Goal: Task Accomplishment & Management: Complete application form

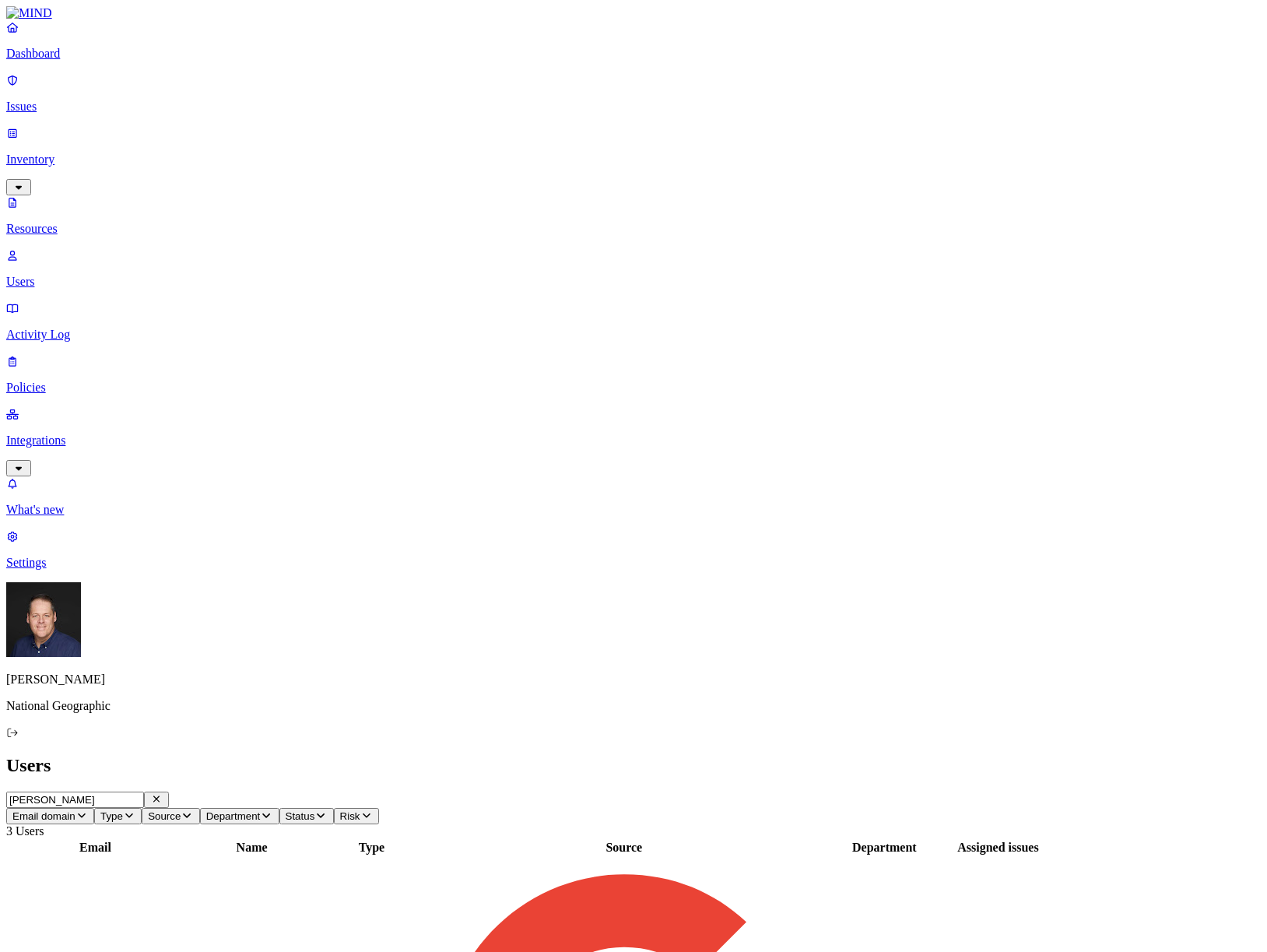
click at [84, 433] on p "Integrations" at bounding box center [634, 441] width 1255 height 14
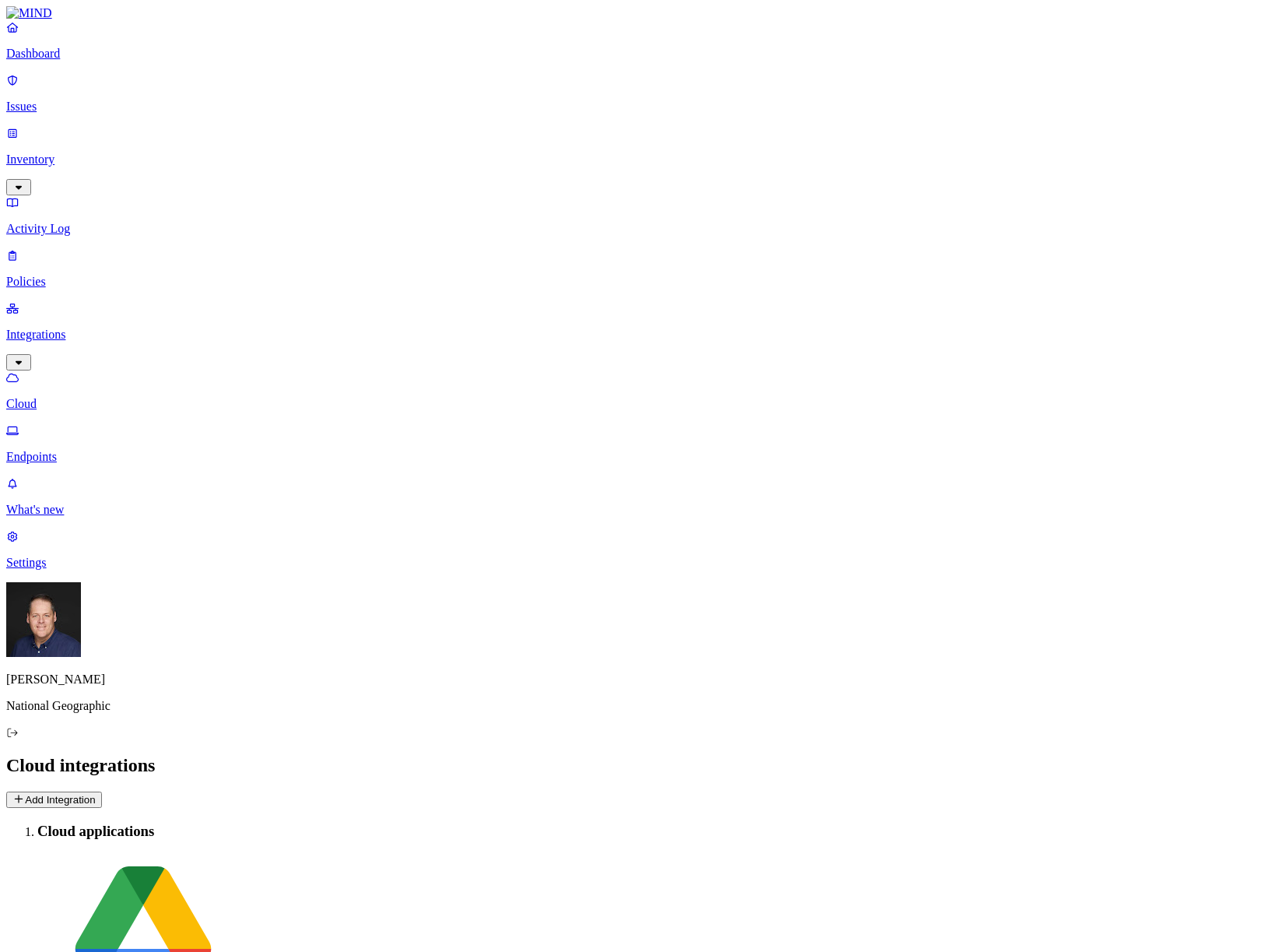
click at [54, 569] on p "Settings" at bounding box center [634, 563] width 1255 height 14
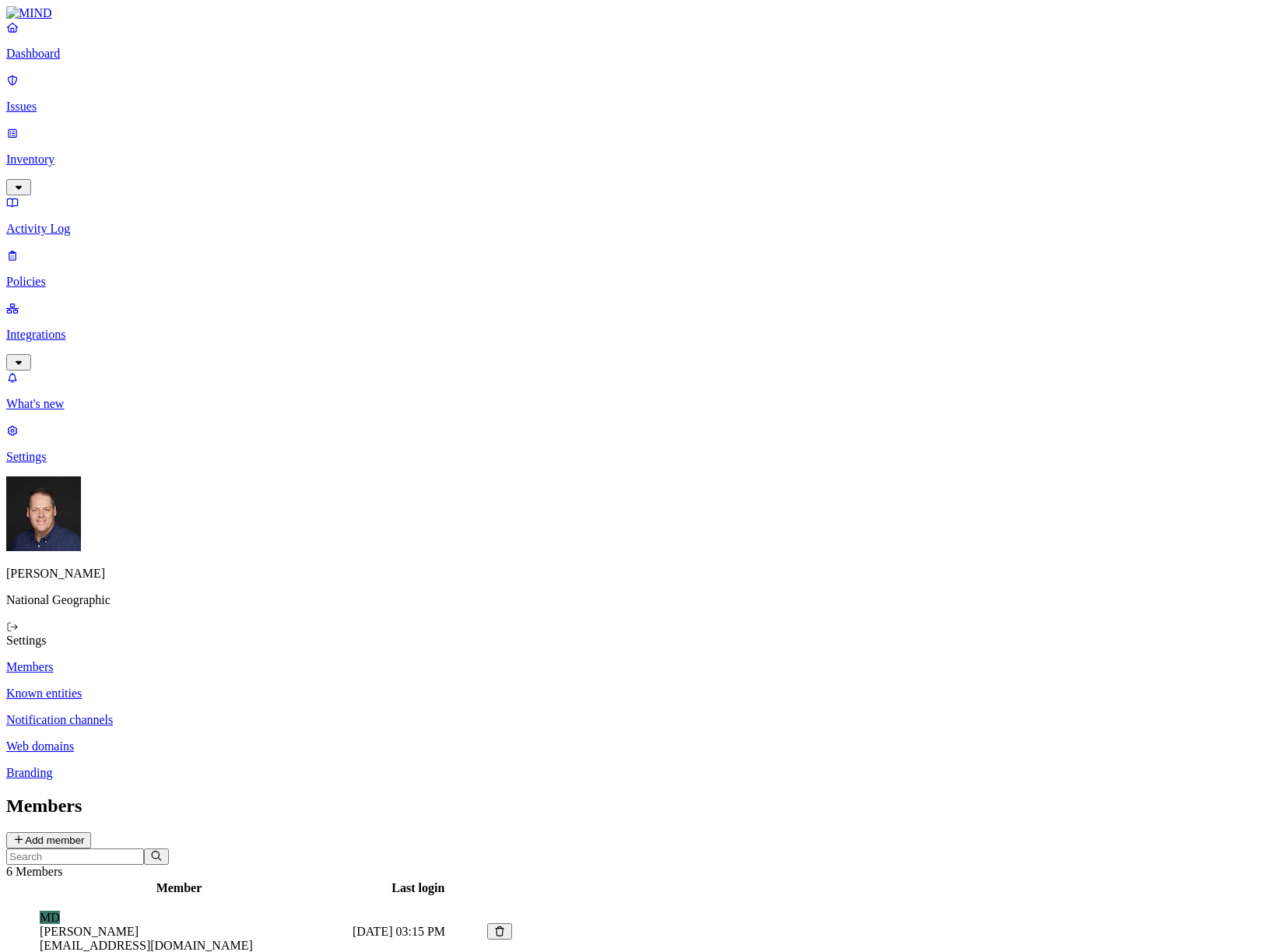
click at [235, 713] on p "Notification channels" at bounding box center [634, 721] width 1255 height 14
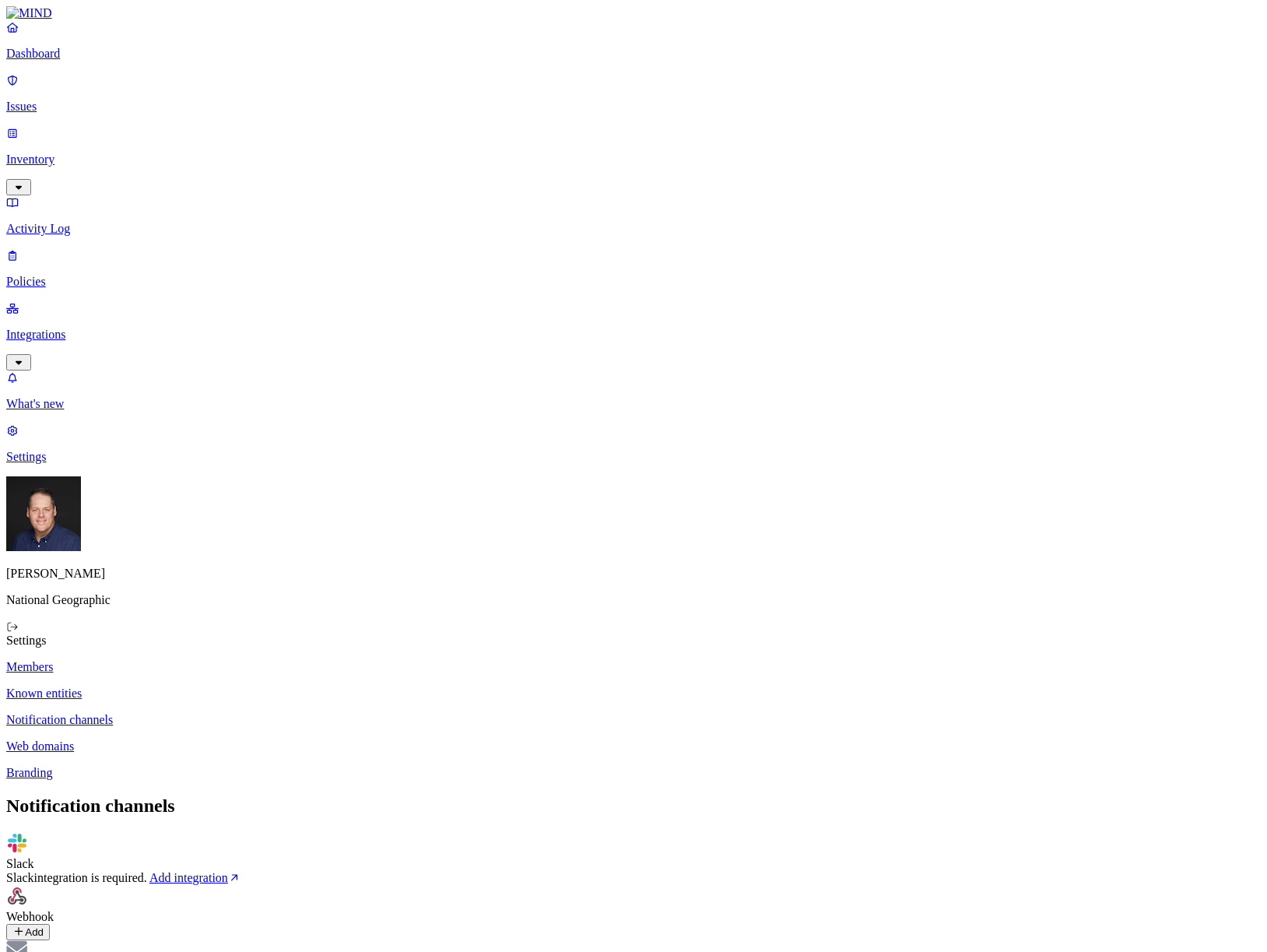
click at [25, 927] on icon at bounding box center [19, 931] width 13 height 10
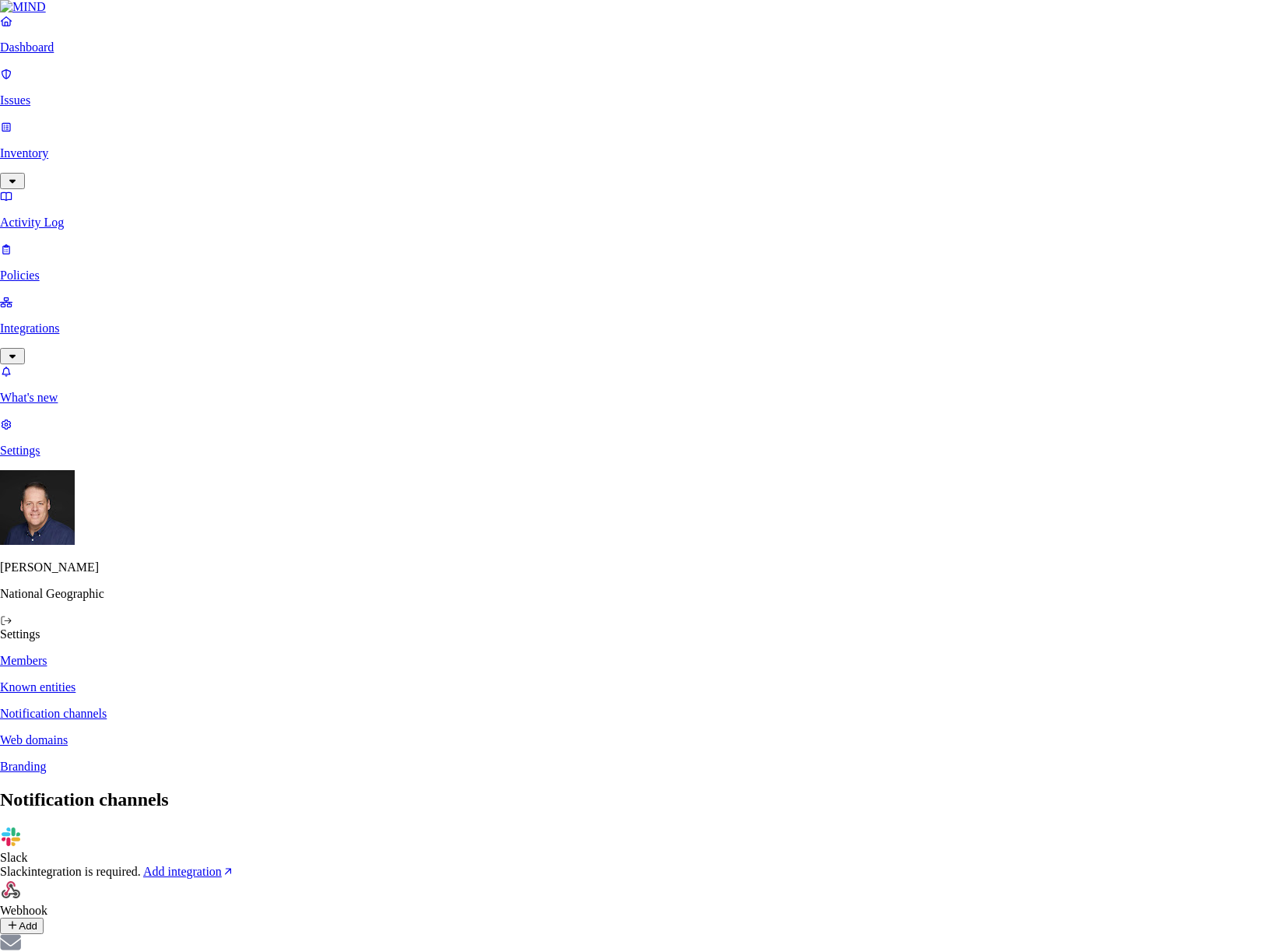
type input "Exabeam"
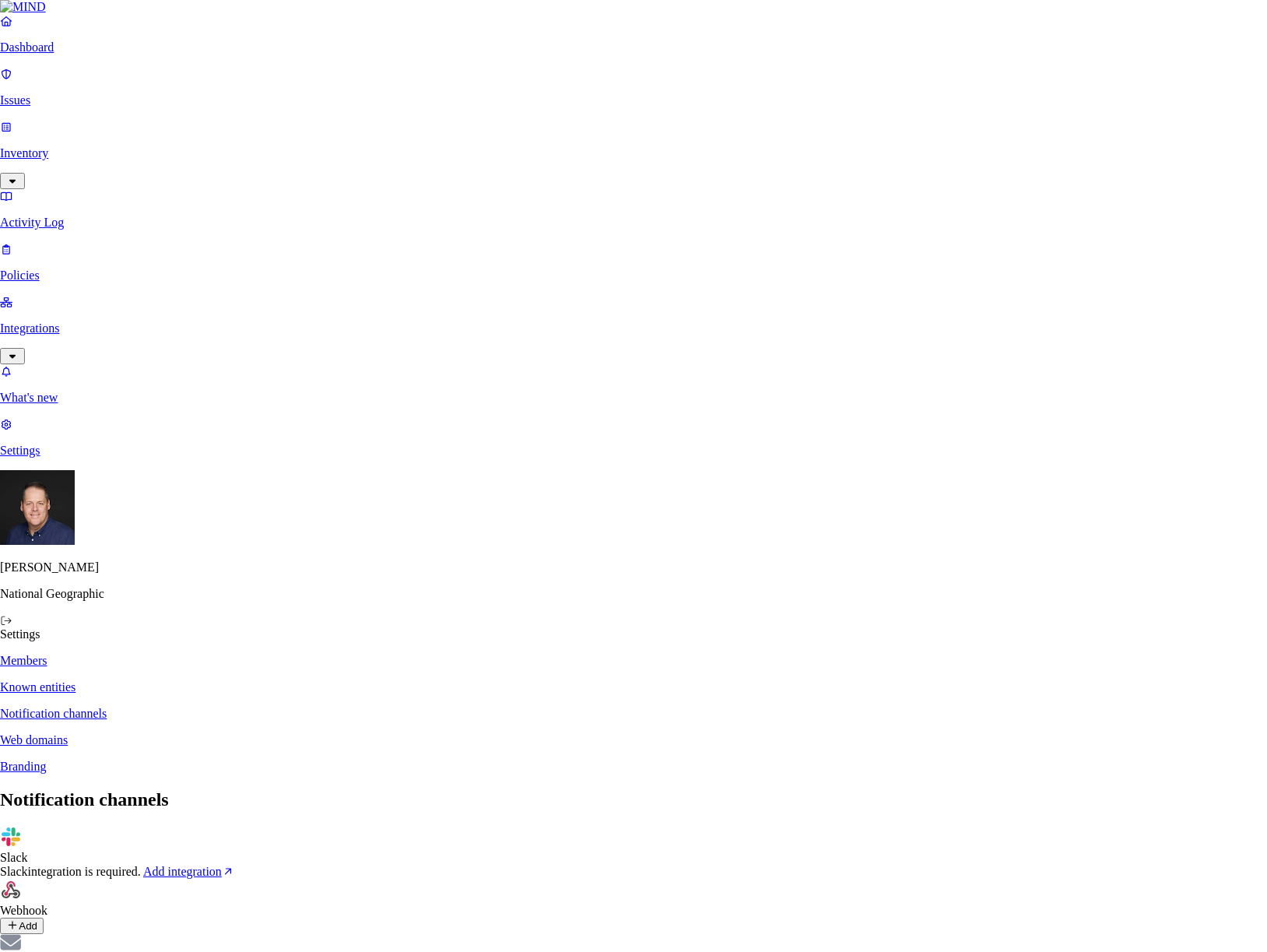
paste input "https://api2.us-east.exabeam.cloud/cloud-collectors/v1/logs/json"
type input "https://api2.us-east.exabeam.cloud/cloud-collectors/v1/logs/json"
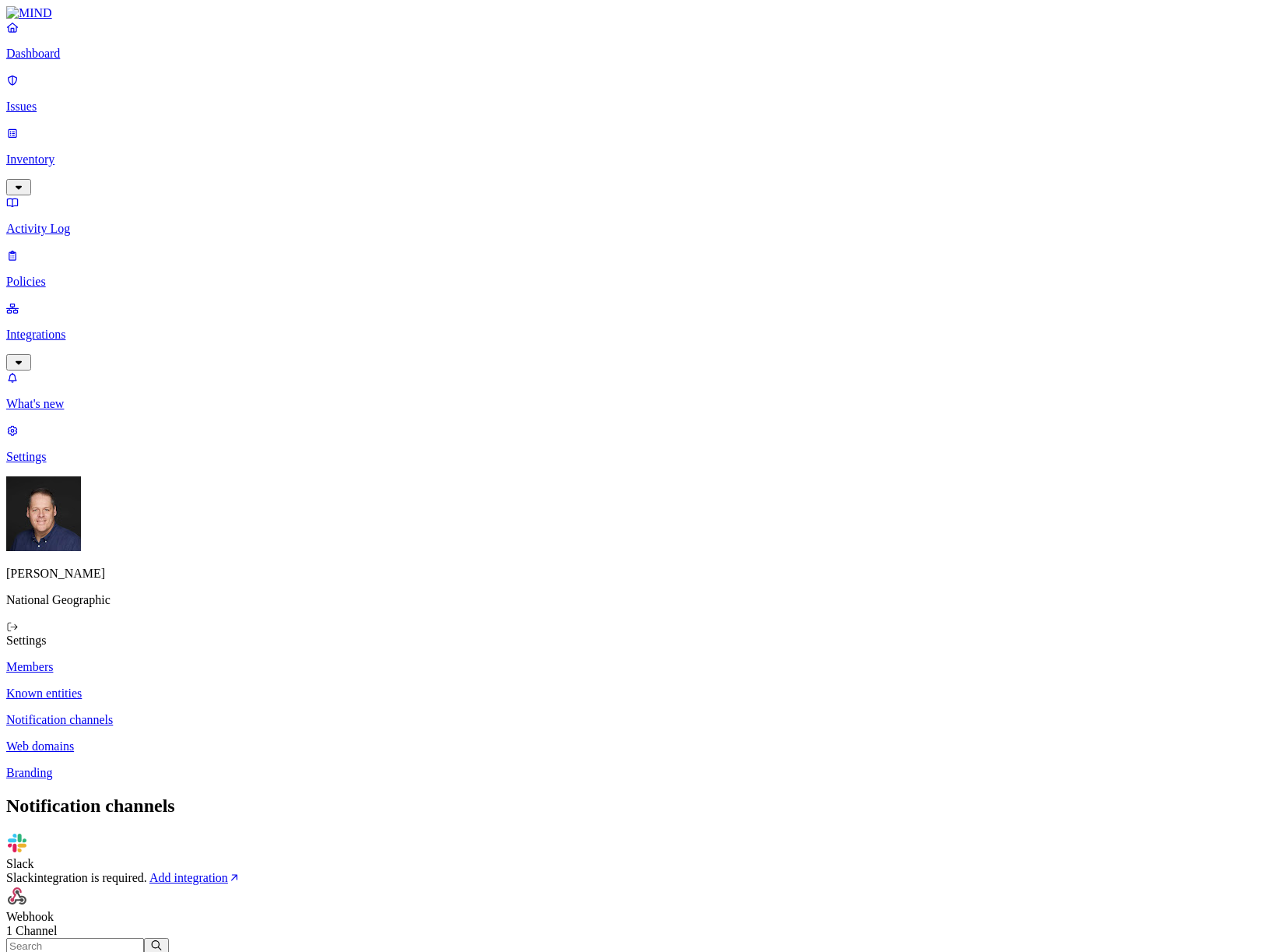
click at [587, 910] on div "Webhook" at bounding box center [634, 917] width 1255 height 14
click at [25, 951] on icon at bounding box center [19, 962] width 13 height 10
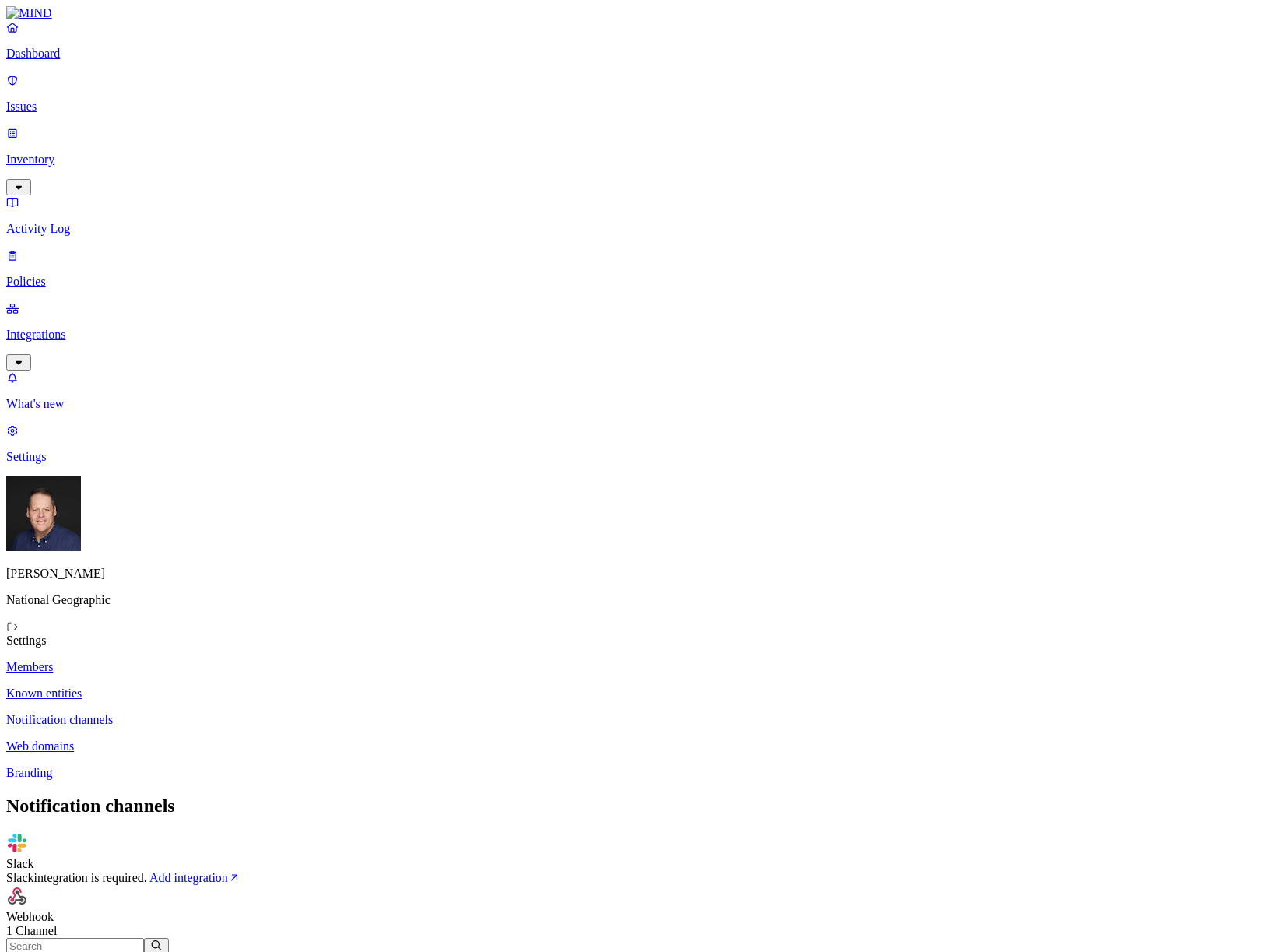
click at [240, 871] on link "Add integration" at bounding box center [195, 877] width 91 height 14
